Goal: Transaction & Acquisition: Purchase product/service

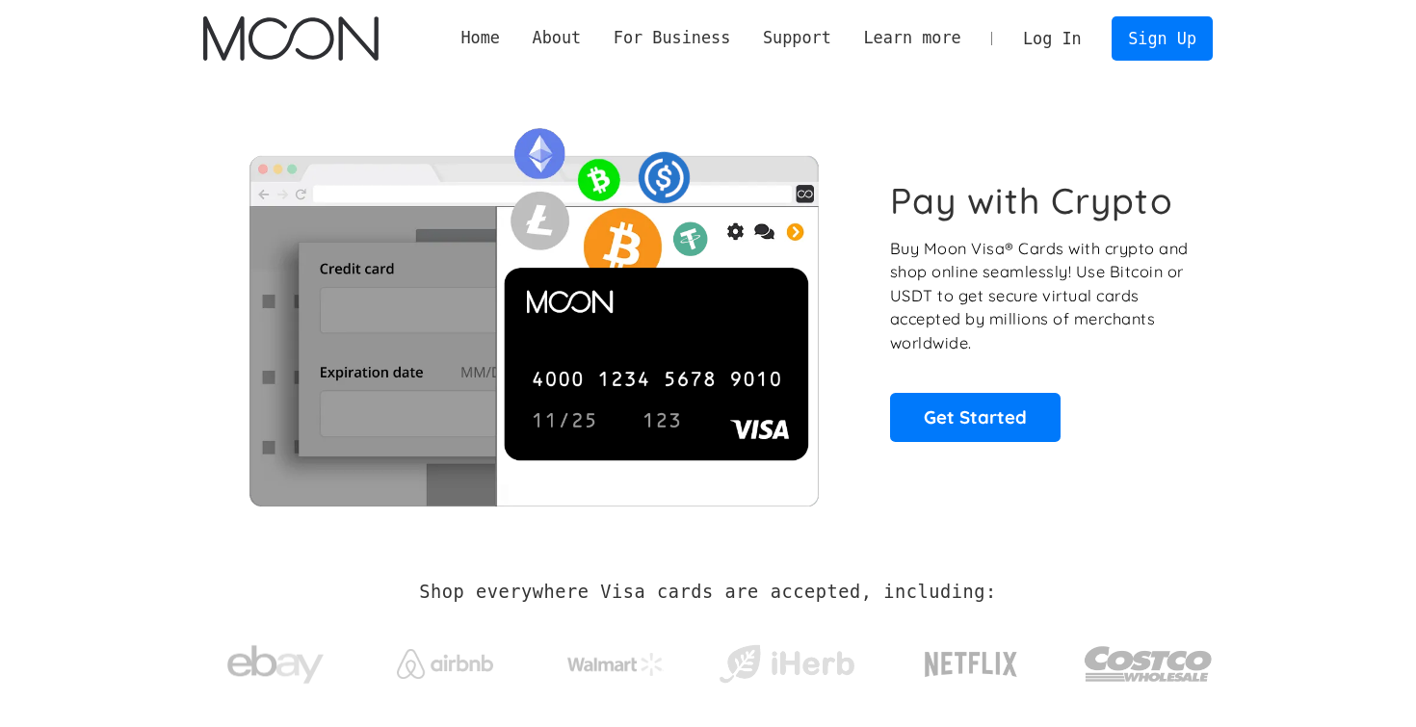
click at [1052, 38] on link "Log In" at bounding box center [1052, 38] width 91 height 42
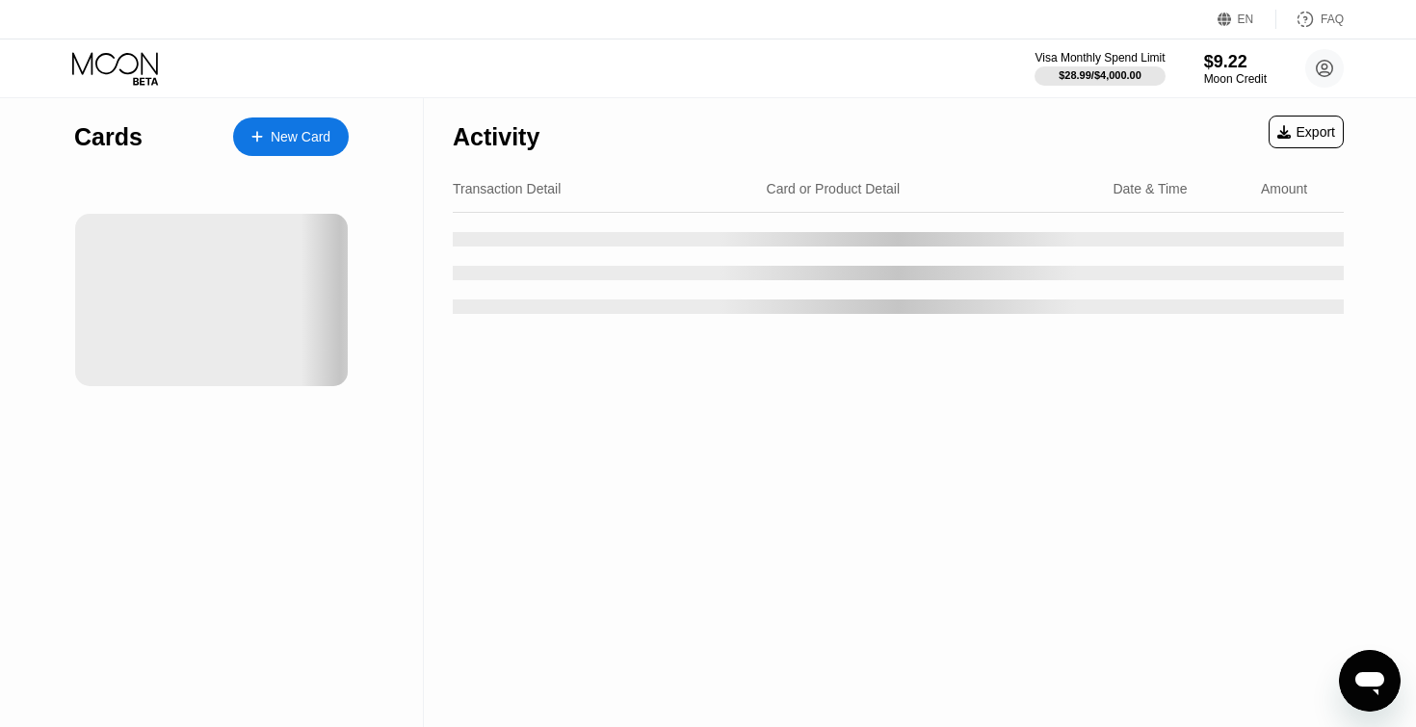
click at [334, 138] on div "New Card" at bounding box center [291, 137] width 116 height 39
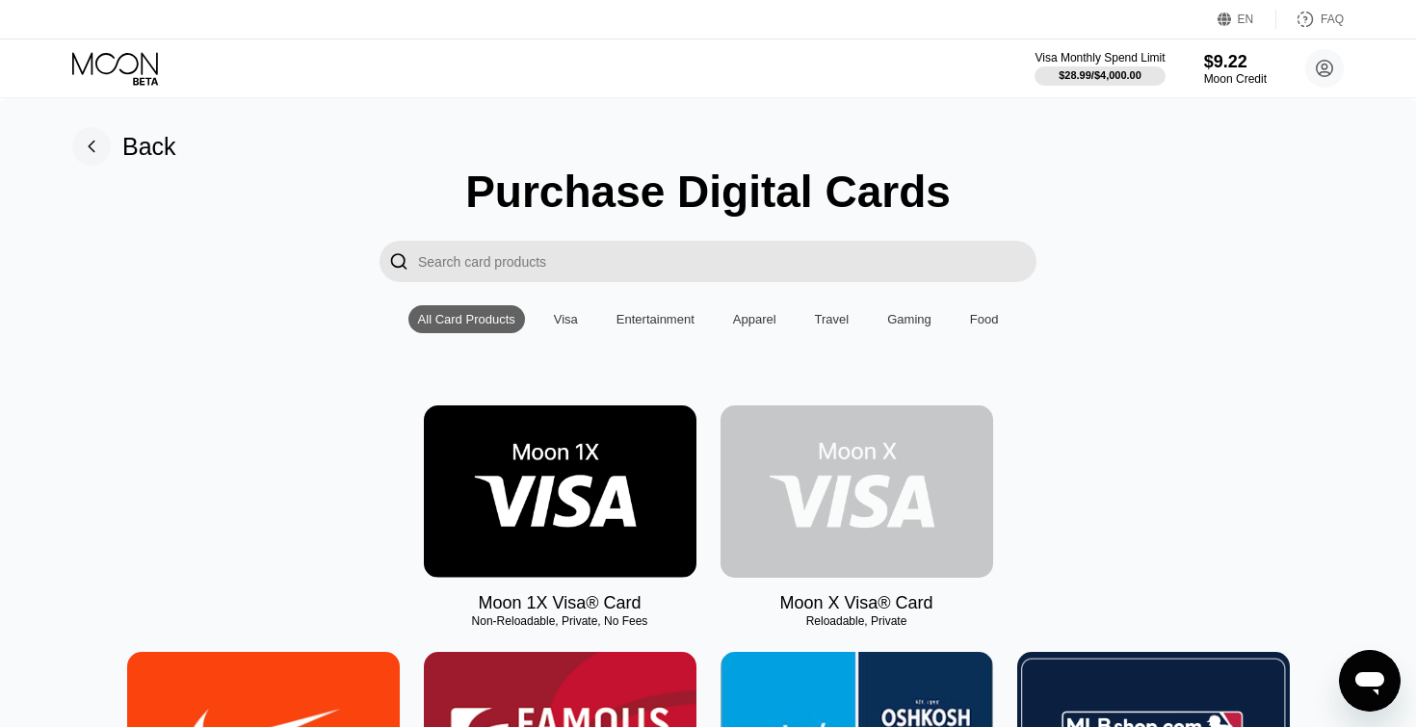
click at [908, 459] on img at bounding box center [857, 492] width 273 height 172
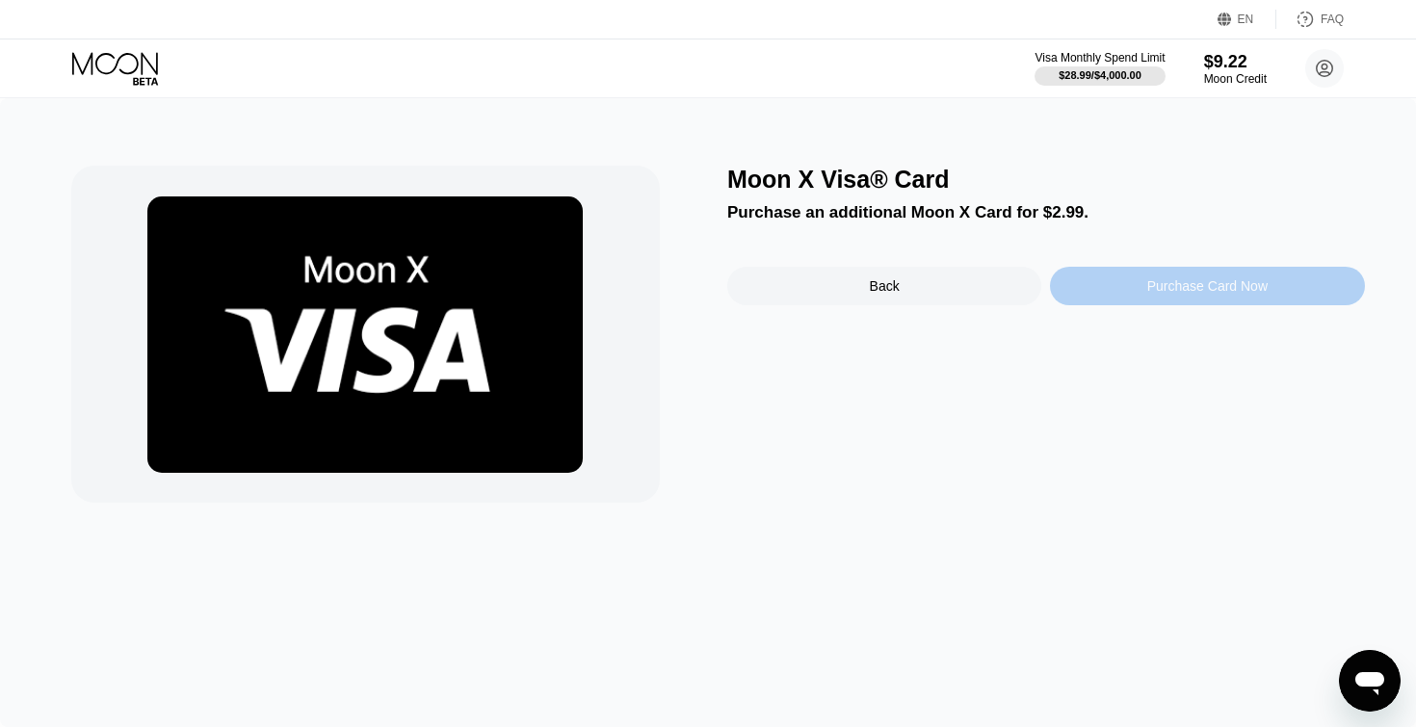
click at [1218, 304] on div "Purchase Card Now" at bounding box center [1207, 286] width 314 height 39
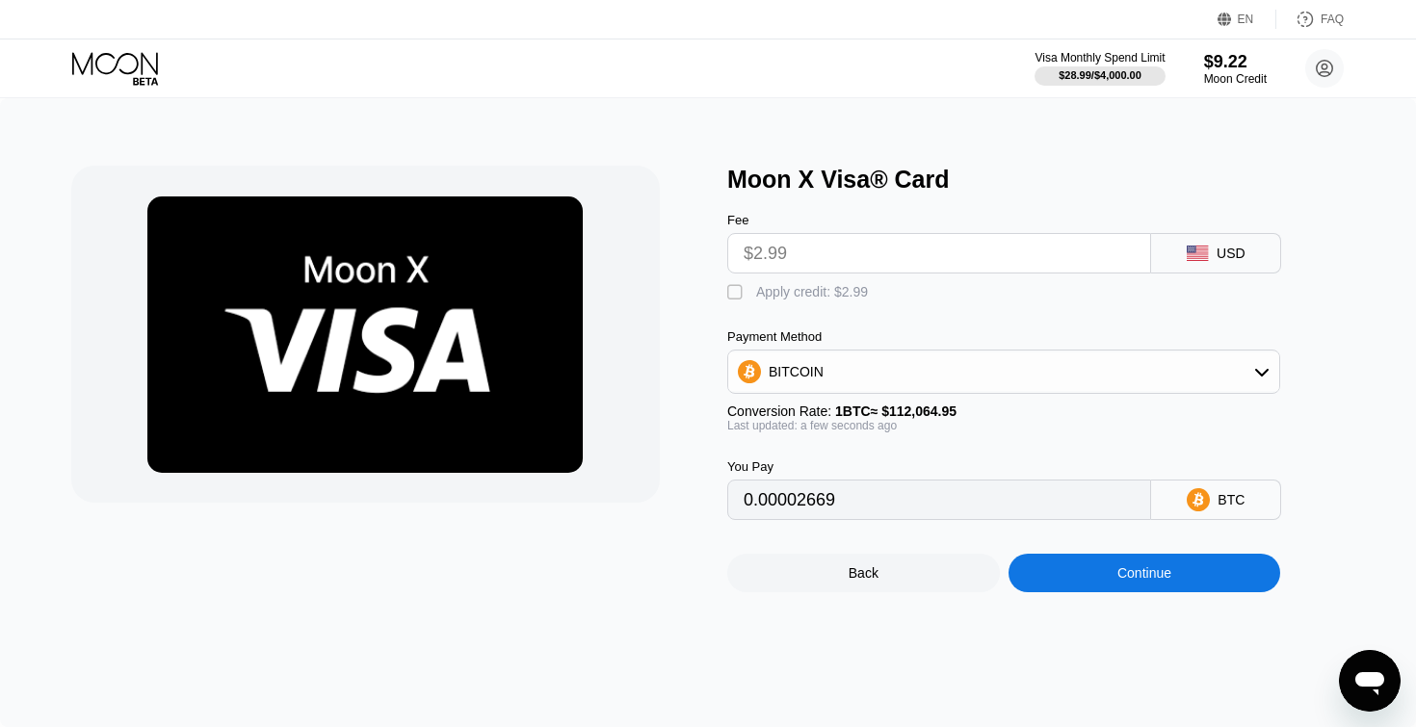
click at [775, 295] on div "Apply credit: $2.99" at bounding box center [812, 291] width 112 height 15
type input "0"
click at [1099, 573] on div "Continue" at bounding box center [1145, 573] width 273 height 39
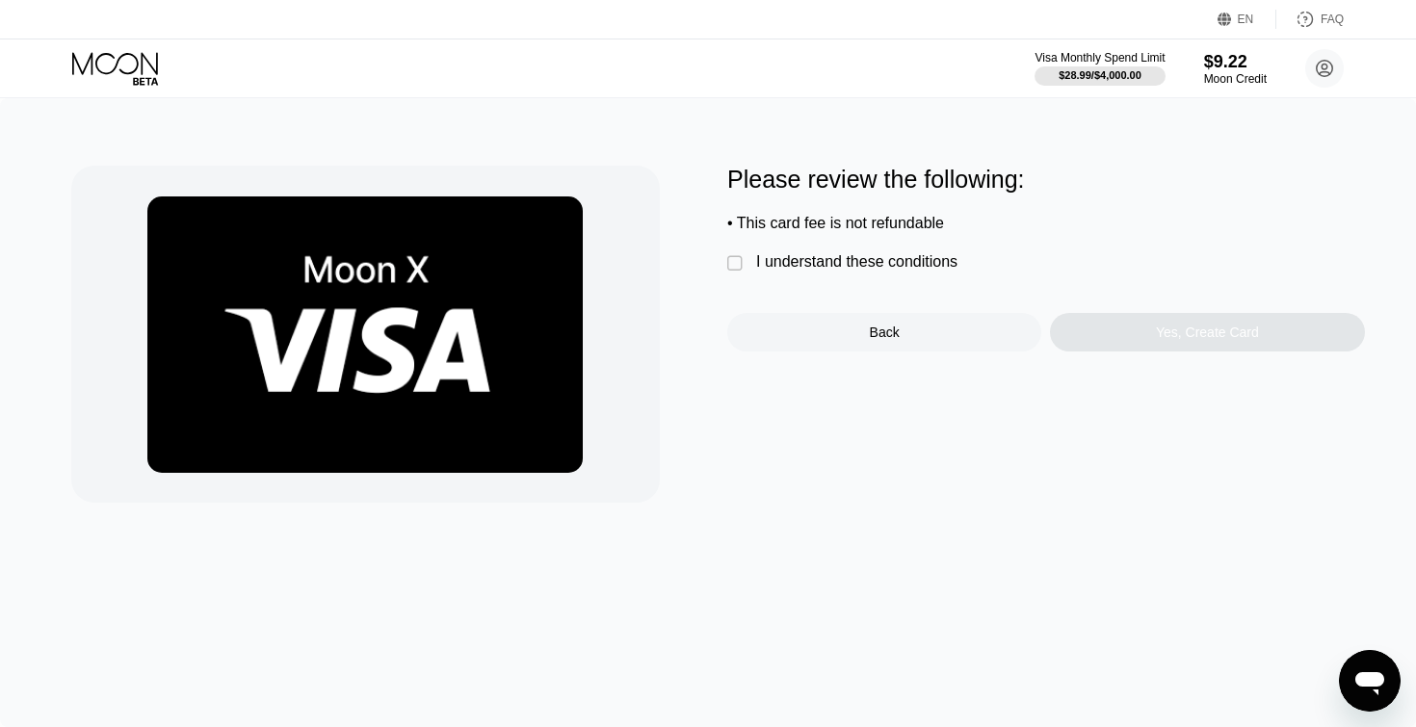
click at [926, 258] on div "I understand these conditions" at bounding box center [856, 261] width 201 height 17
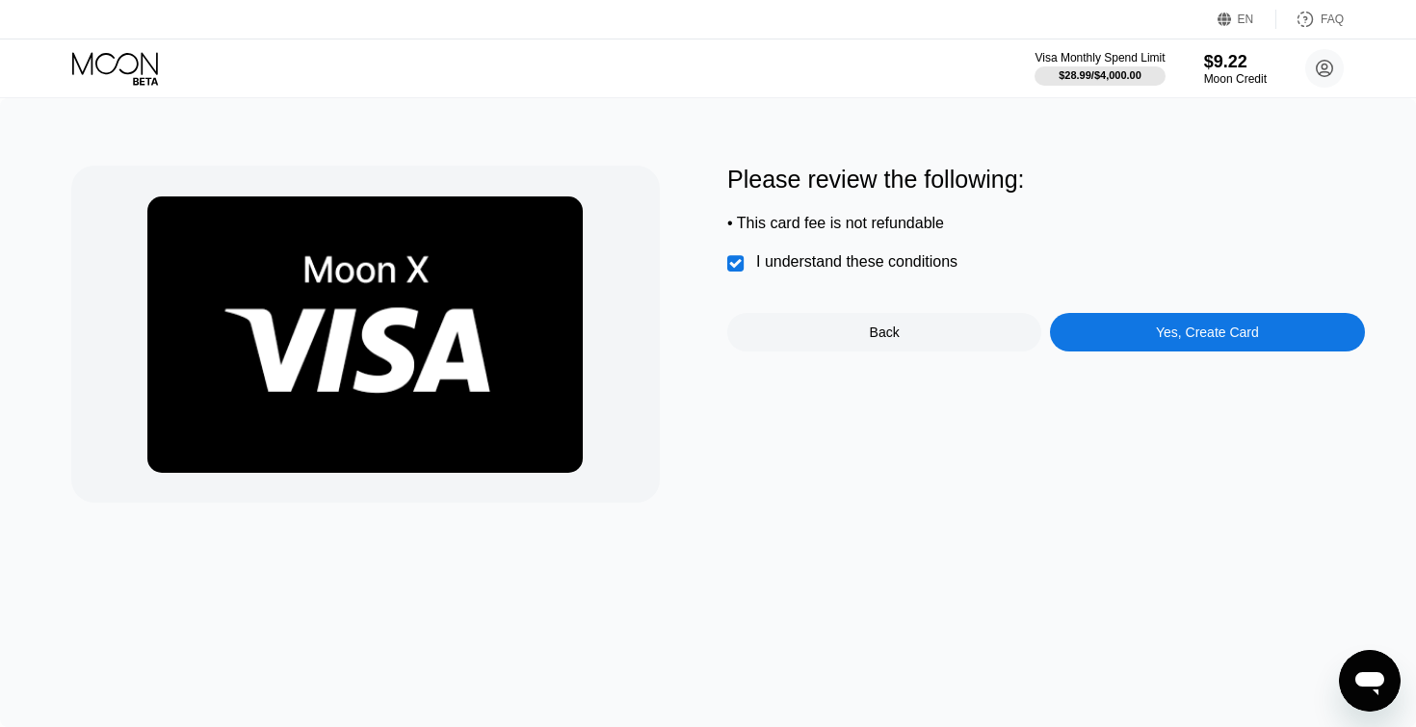
click at [1083, 331] on div "Yes, Create Card" at bounding box center [1207, 332] width 314 height 39
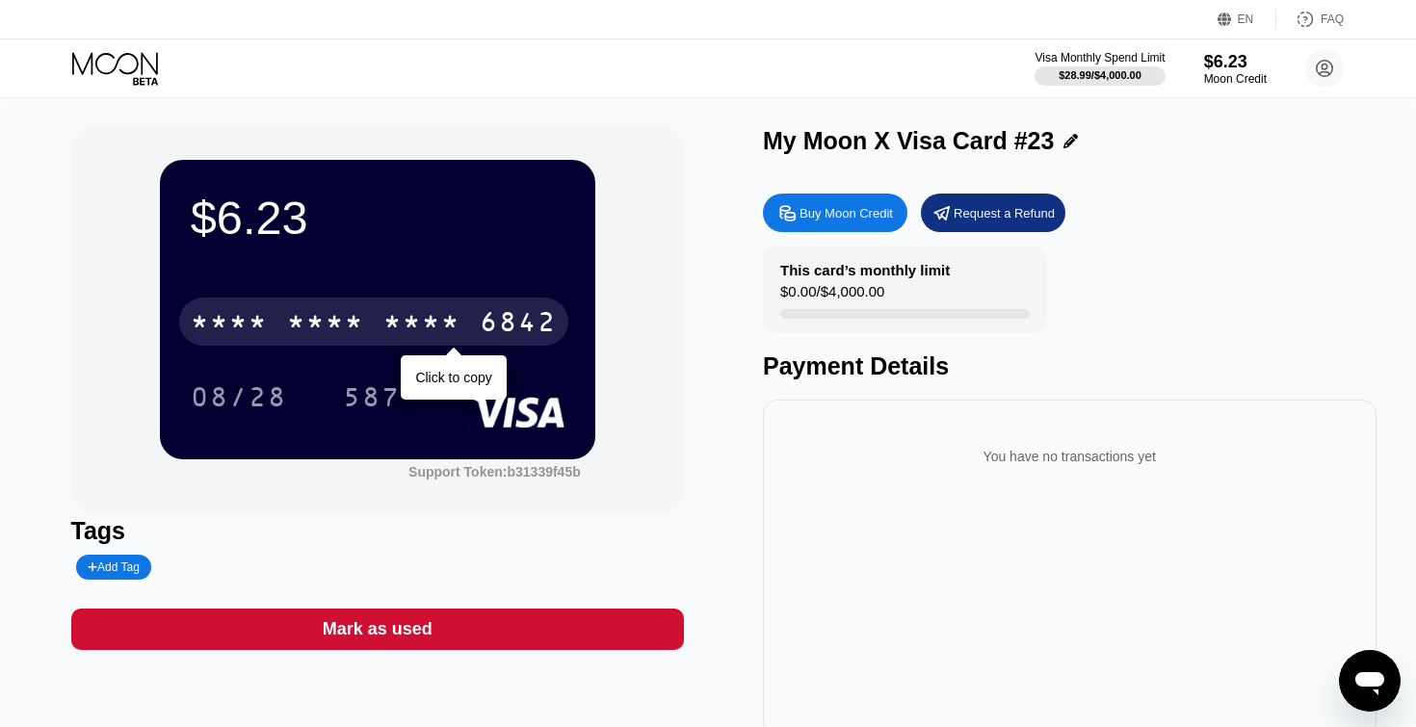
click at [487, 321] on div "6842" at bounding box center [518, 324] width 77 height 31
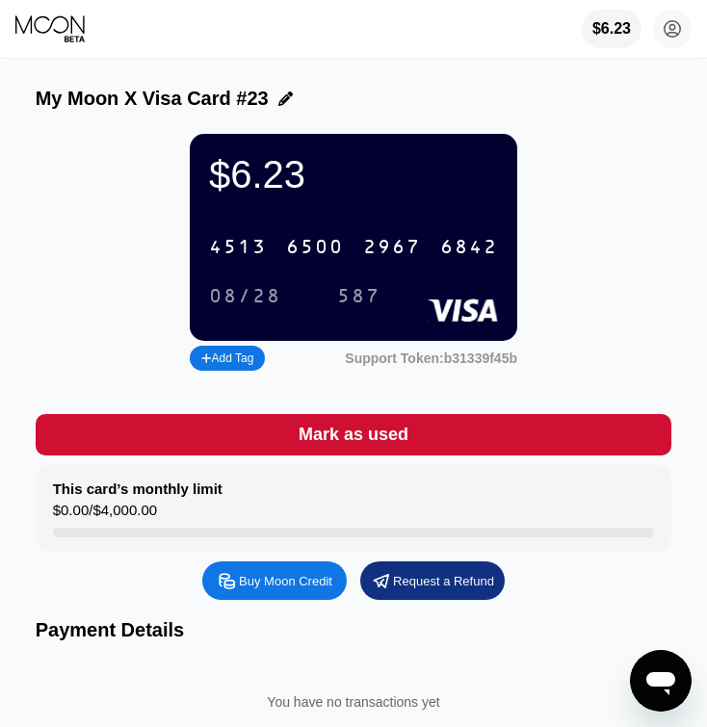
click at [242, 299] on div "08/28" at bounding box center [245, 297] width 72 height 22
click at [356, 297] on div "587" at bounding box center [358, 297] width 43 height 22
